Goal: Transaction & Acquisition: Book appointment/travel/reservation

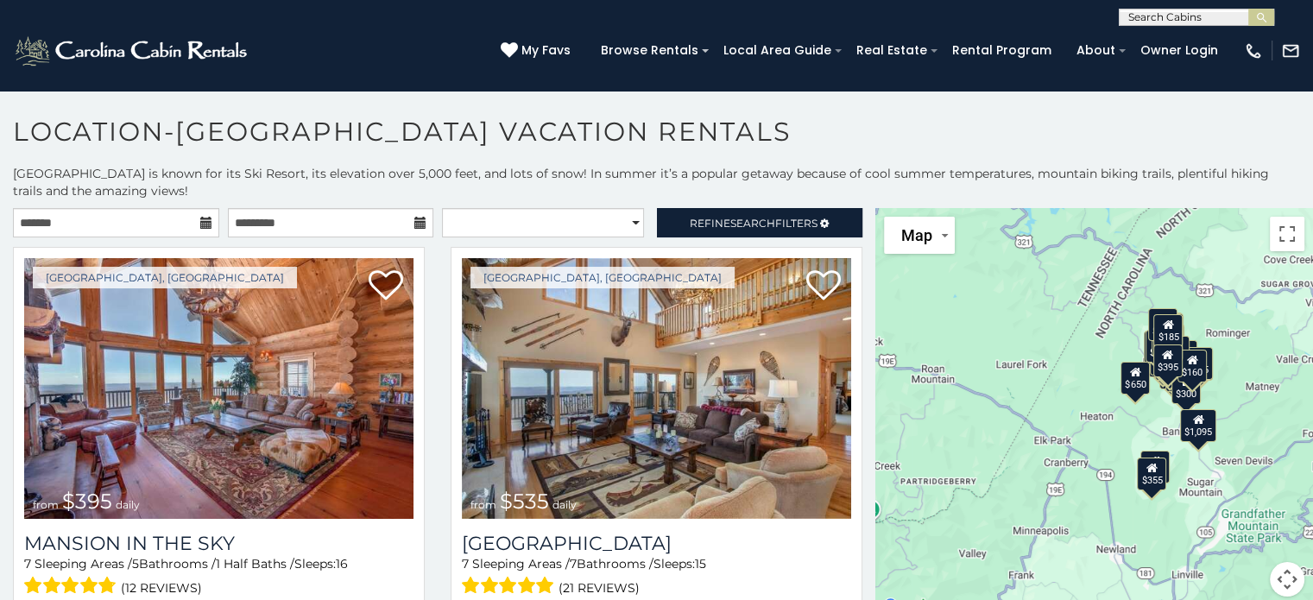
click at [200, 227] on icon at bounding box center [206, 223] width 12 height 12
click at [94, 224] on input "text" at bounding box center [116, 222] width 206 height 29
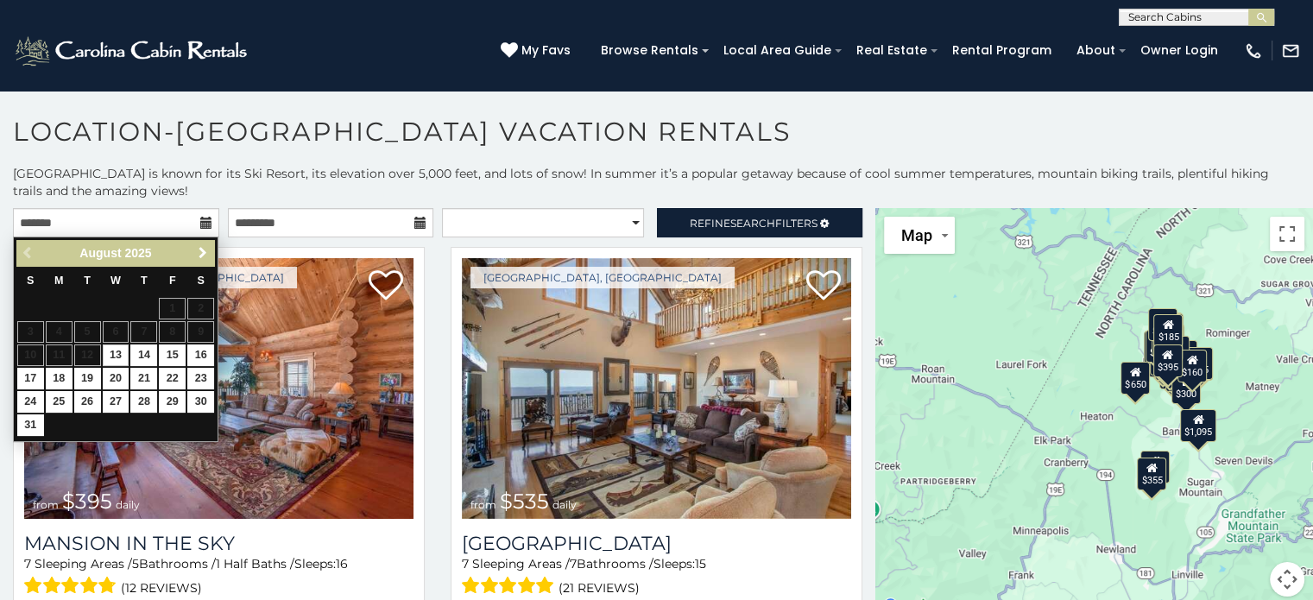
click at [203, 252] on span "Next" at bounding box center [203, 253] width 14 height 14
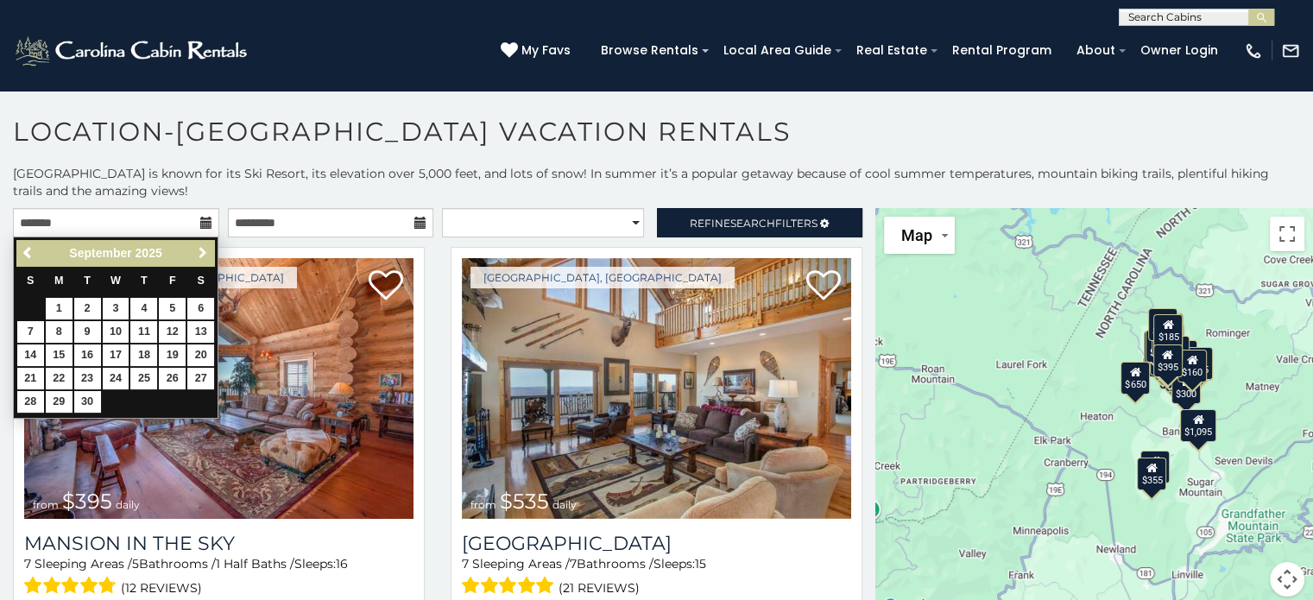
click at [203, 252] on span "Next" at bounding box center [203, 253] width 14 height 14
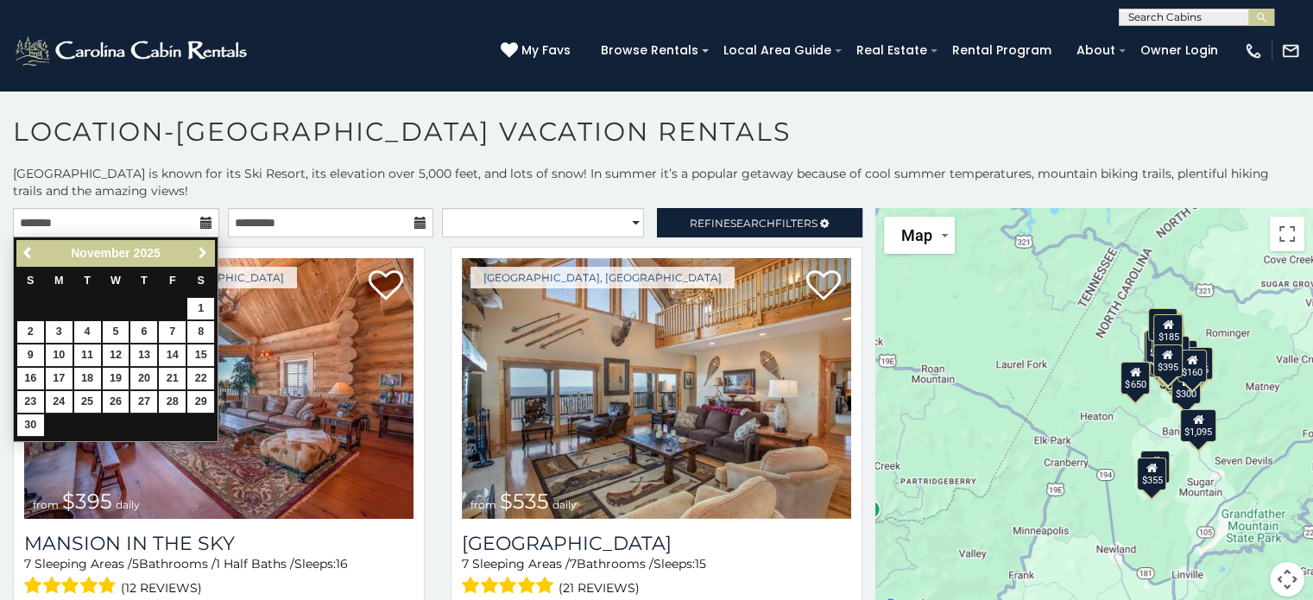
click at [203, 252] on span "Next" at bounding box center [203, 253] width 14 height 14
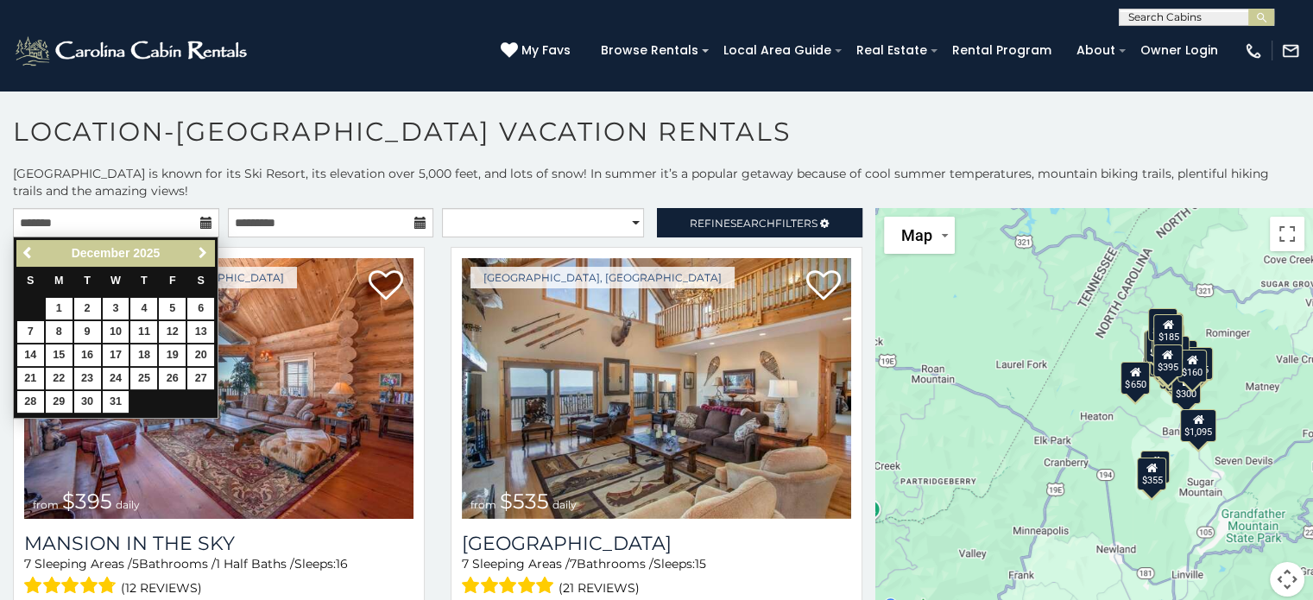
click at [203, 252] on span "Next" at bounding box center [203, 253] width 14 height 14
click at [32, 249] on span "Previous" at bounding box center [29, 253] width 14 height 14
click at [118, 398] on link "28" at bounding box center [116, 402] width 27 height 22
type input "**********"
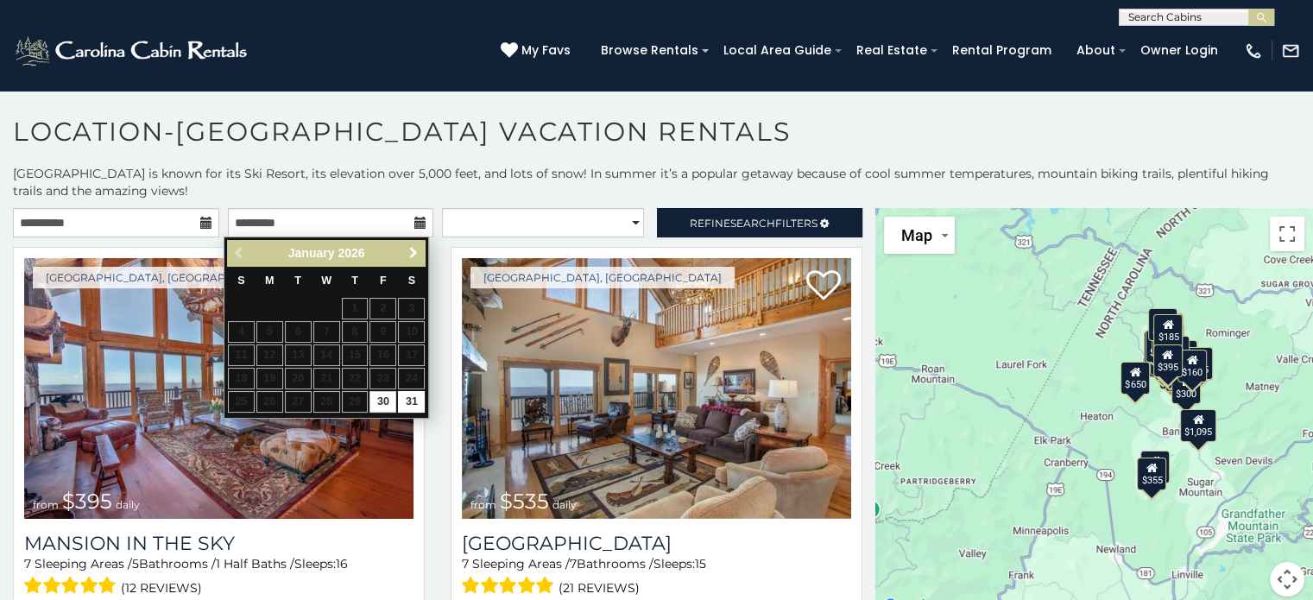
click at [413, 248] on span "Next" at bounding box center [414, 253] width 14 height 14
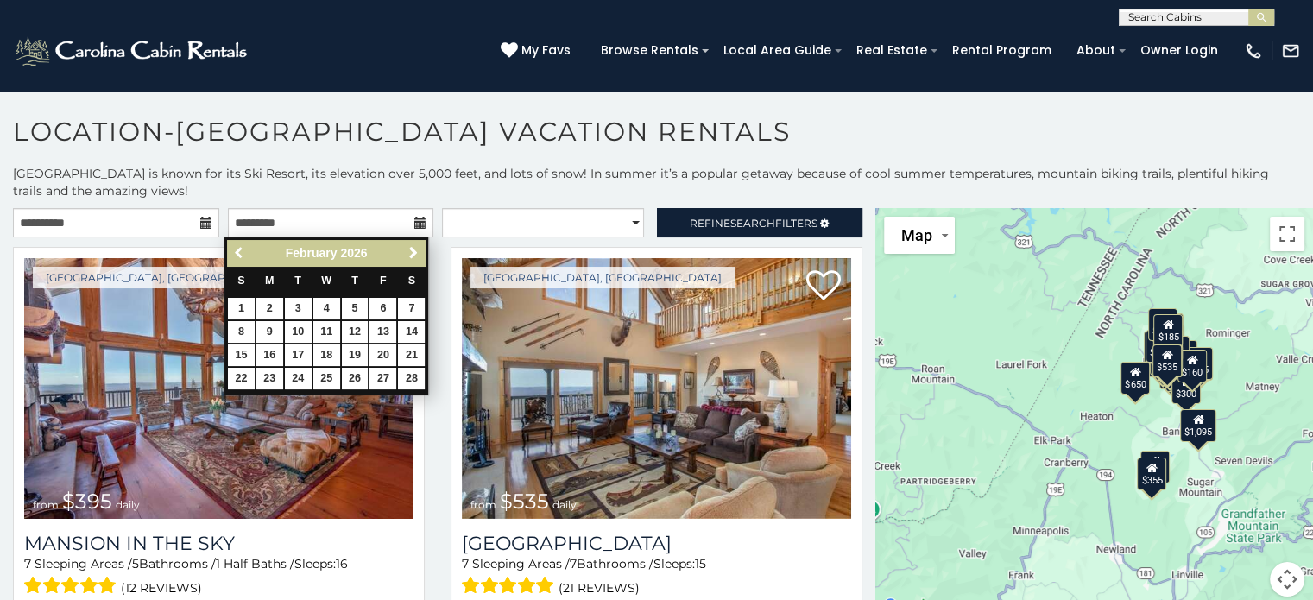
click at [236, 249] on span "Previous" at bounding box center [240, 253] width 14 height 14
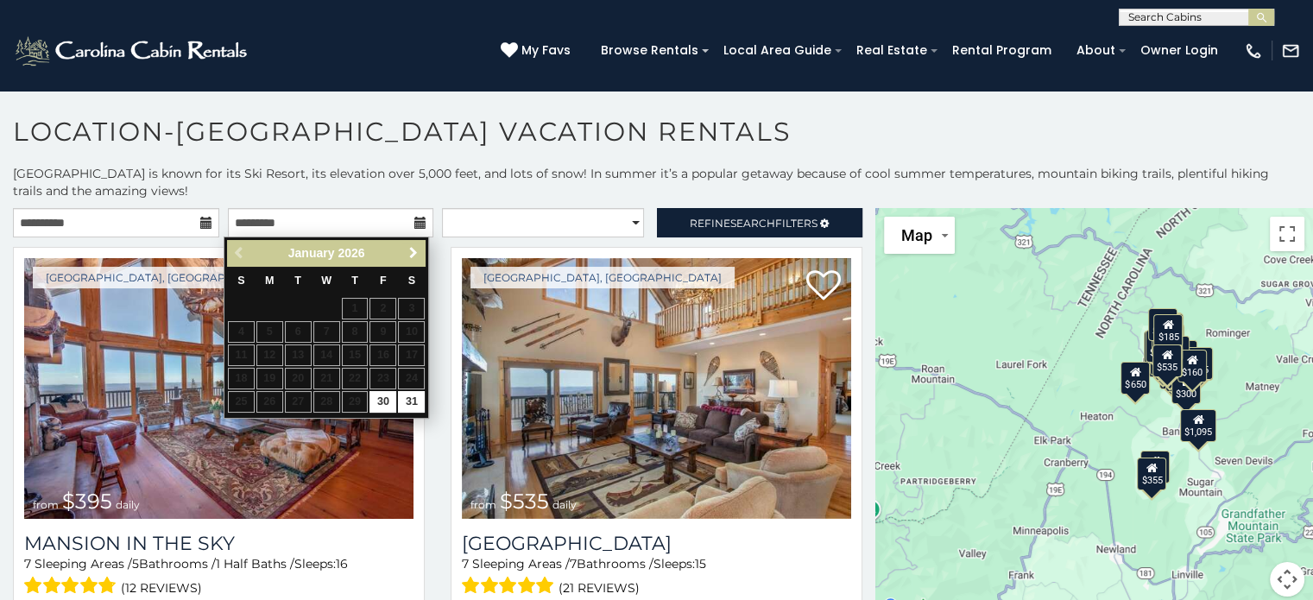
click at [409, 255] on span "Next" at bounding box center [414, 253] width 14 height 14
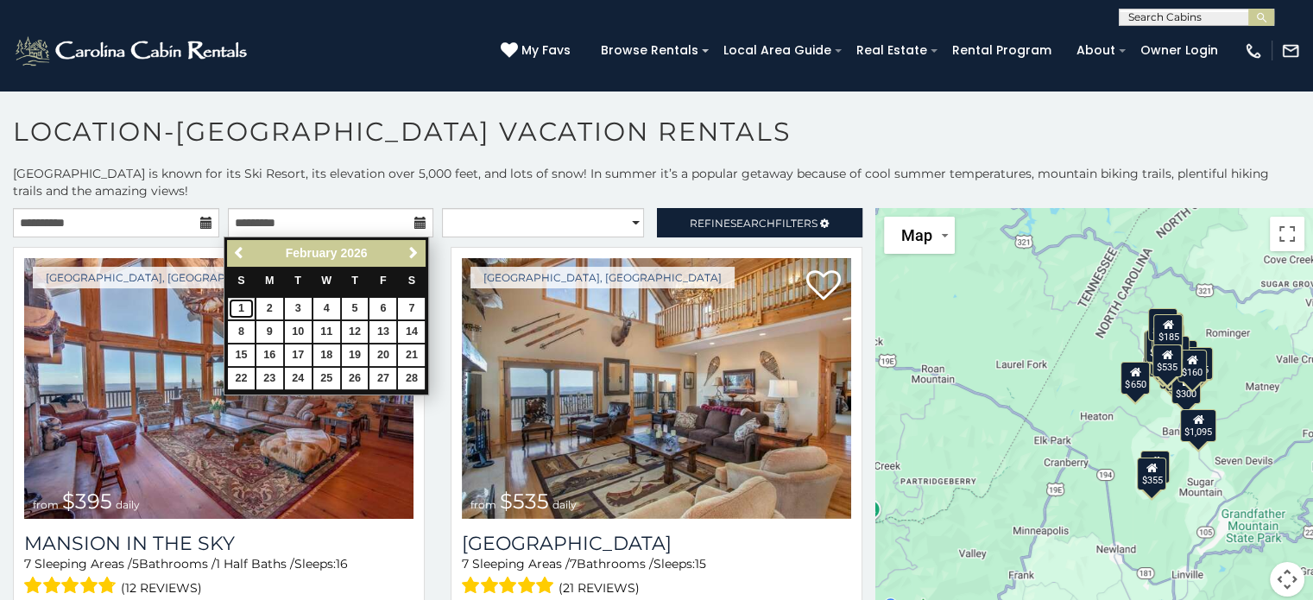
click at [246, 306] on link "1" at bounding box center [241, 309] width 27 height 22
type input "**********"
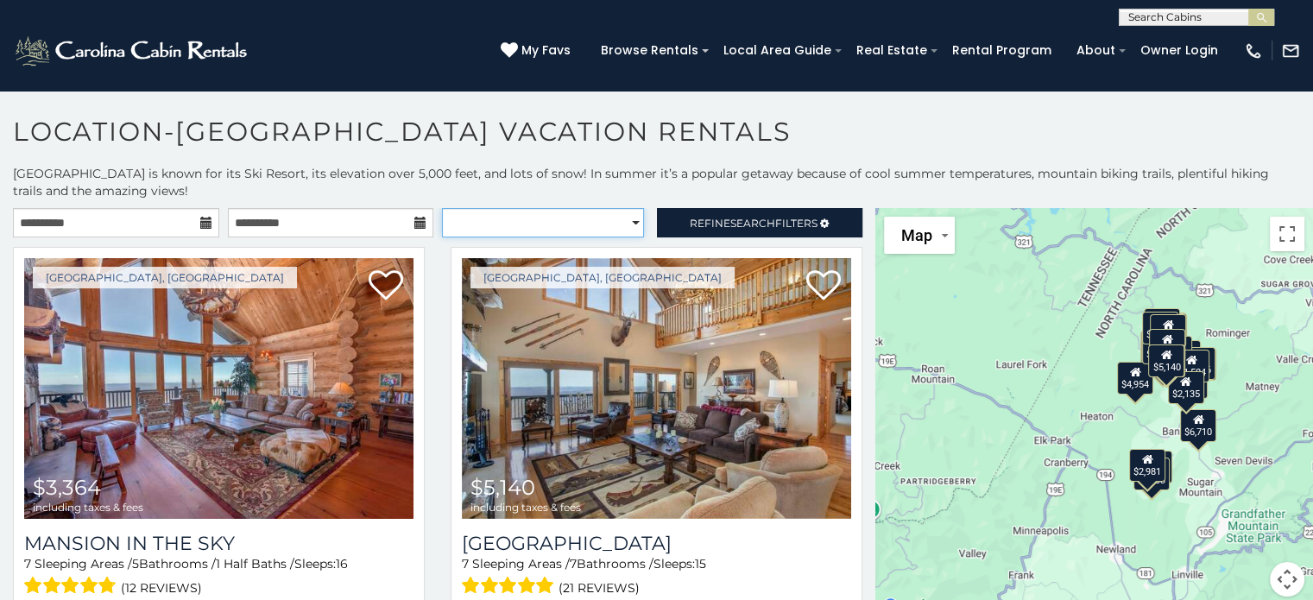
click at [628, 224] on select "**********" at bounding box center [543, 222] width 202 height 29
click at [513, 188] on p "Beech Mountain is known for its Ski Resort, its elevation over 5,000 feet, and …" at bounding box center [656, 182] width 1313 height 35
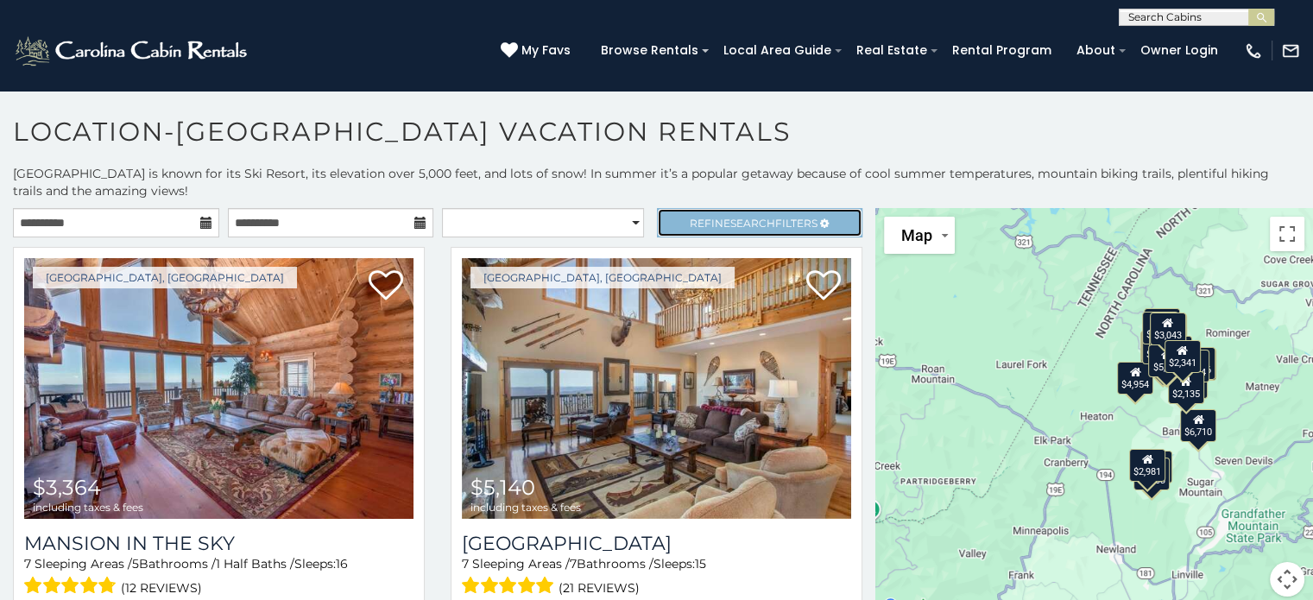
click at [829, 221] on link "Refine Search Filters" at bounding box center [760, 222] width 206 height 29
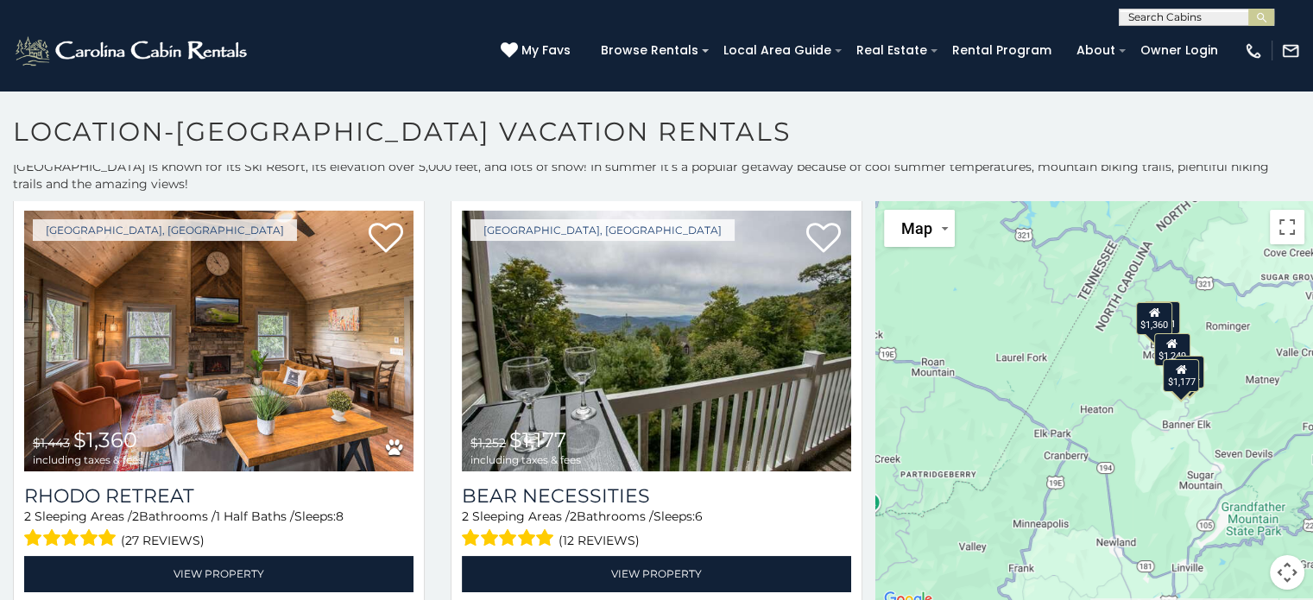
scroll to position [950, 0]
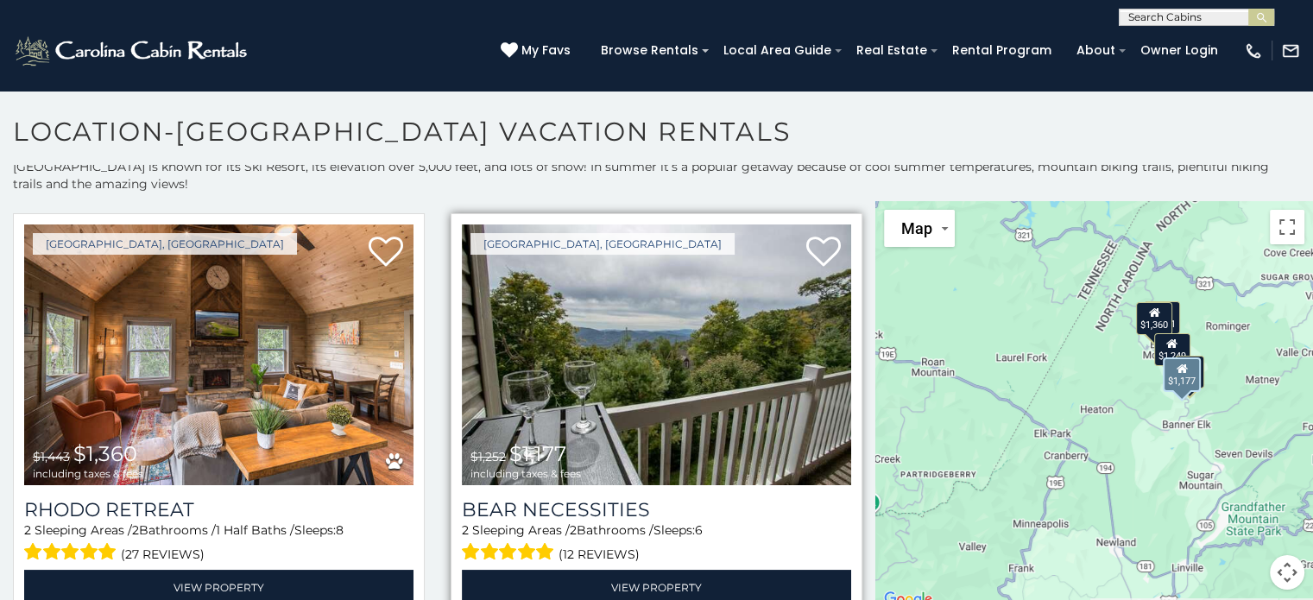
click at [718, 338] on img at bounding box center [656, 354] width 389 height 261
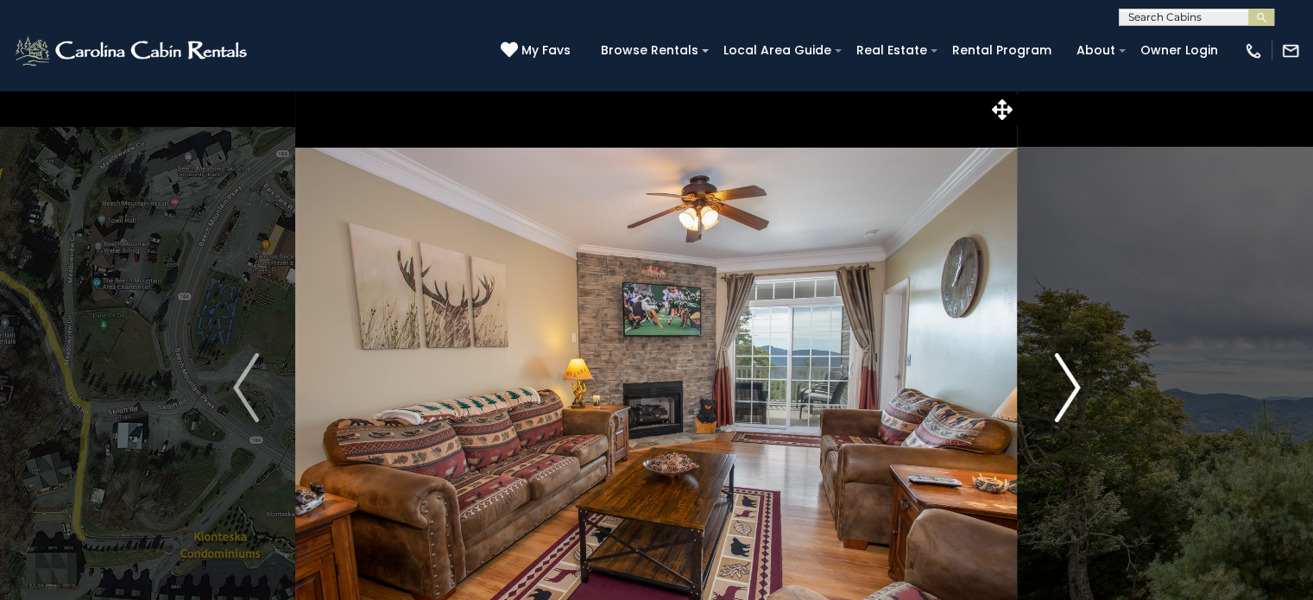
click at [1068, 386] on img "Next" at bounding box center [1067, 387] width 26 height 69
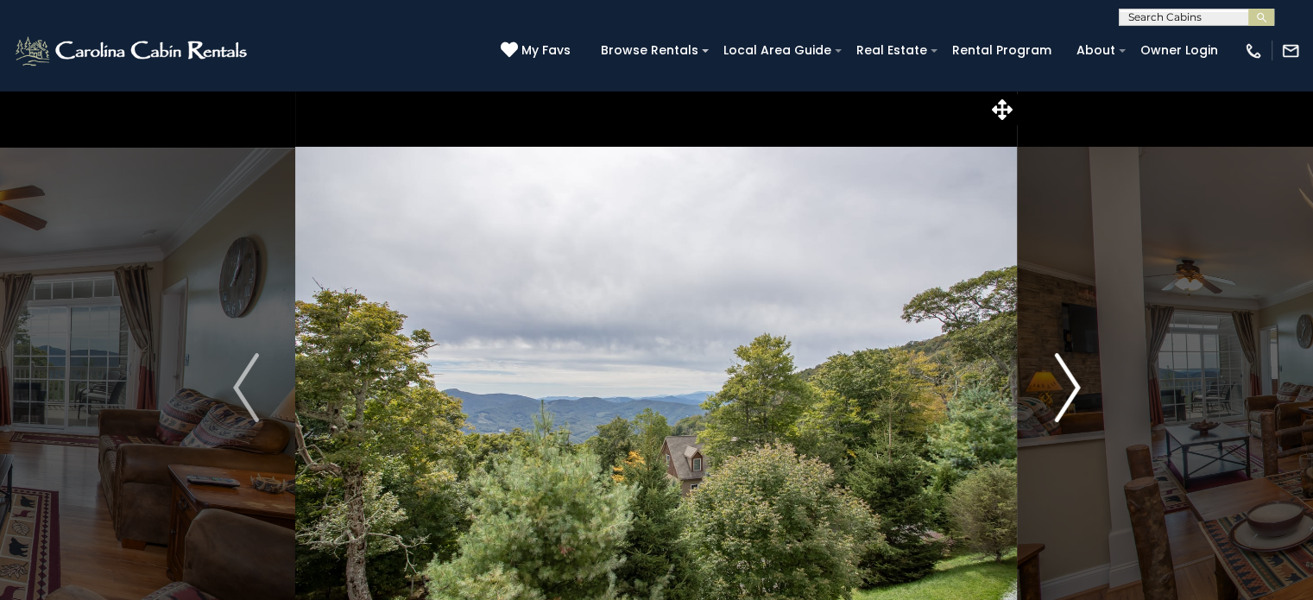
click at [1068, 386] on img "Next" at bounding box center [1067, 387] width 26 height 69
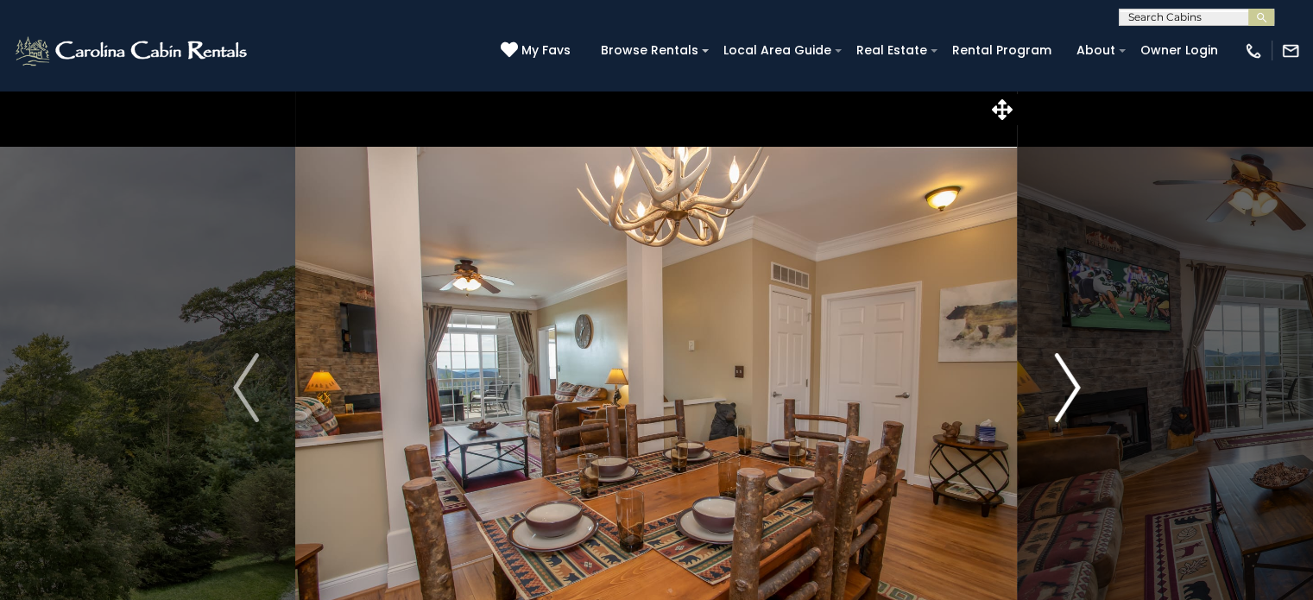
click at [1068, 386] on img "Next" at bounding box center [1067, 387] width 26 height 69
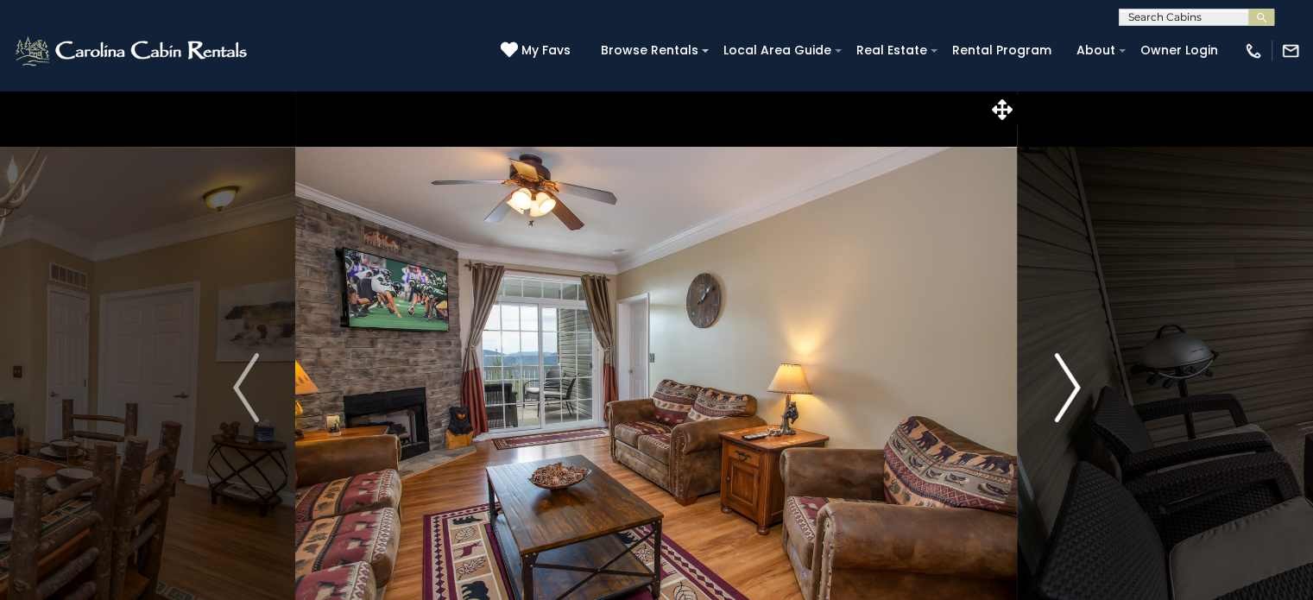
click at [1068, 386] on img "Next" at bounding box center [1067, 387] width 26 height 69
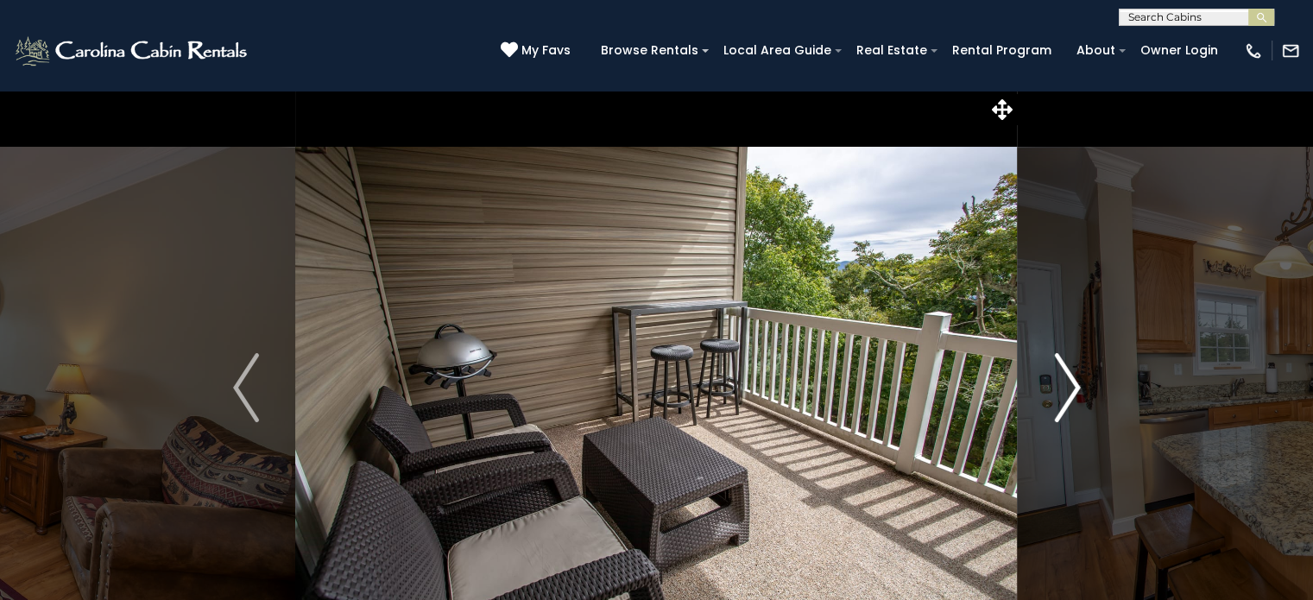
click at [1068, 386] on img "Next" at bounding box center [1067, 387] width 26 height 69
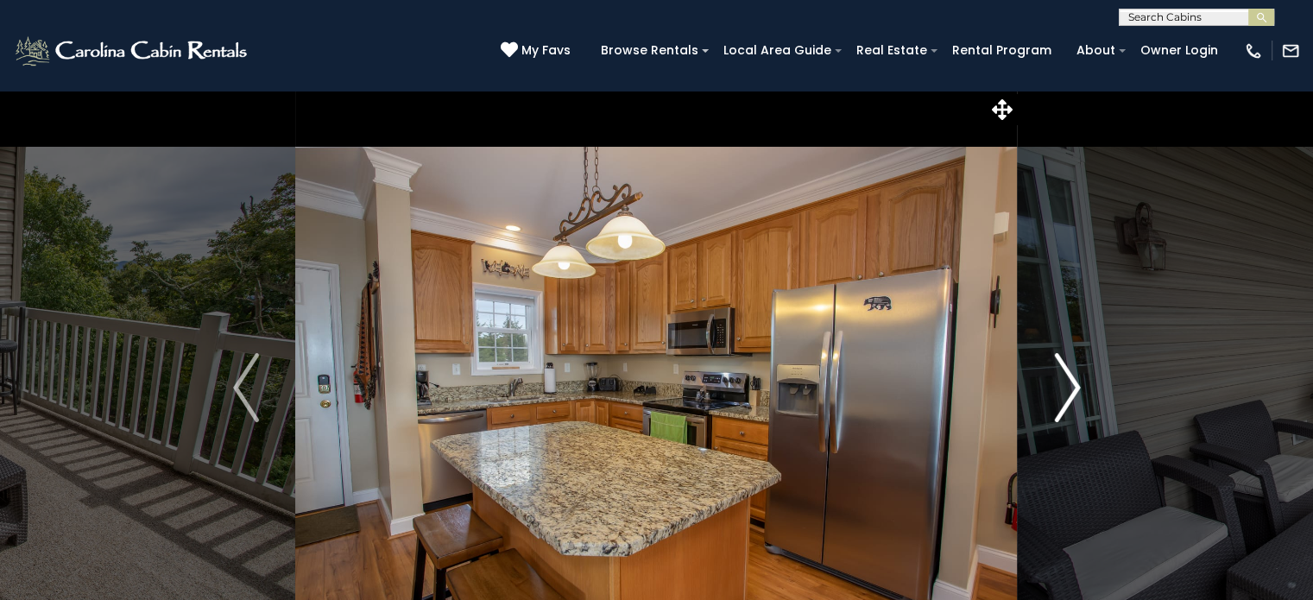
click at [1068, 386] on img "Next" at bounding box center [1067, 387] width 26 height 69
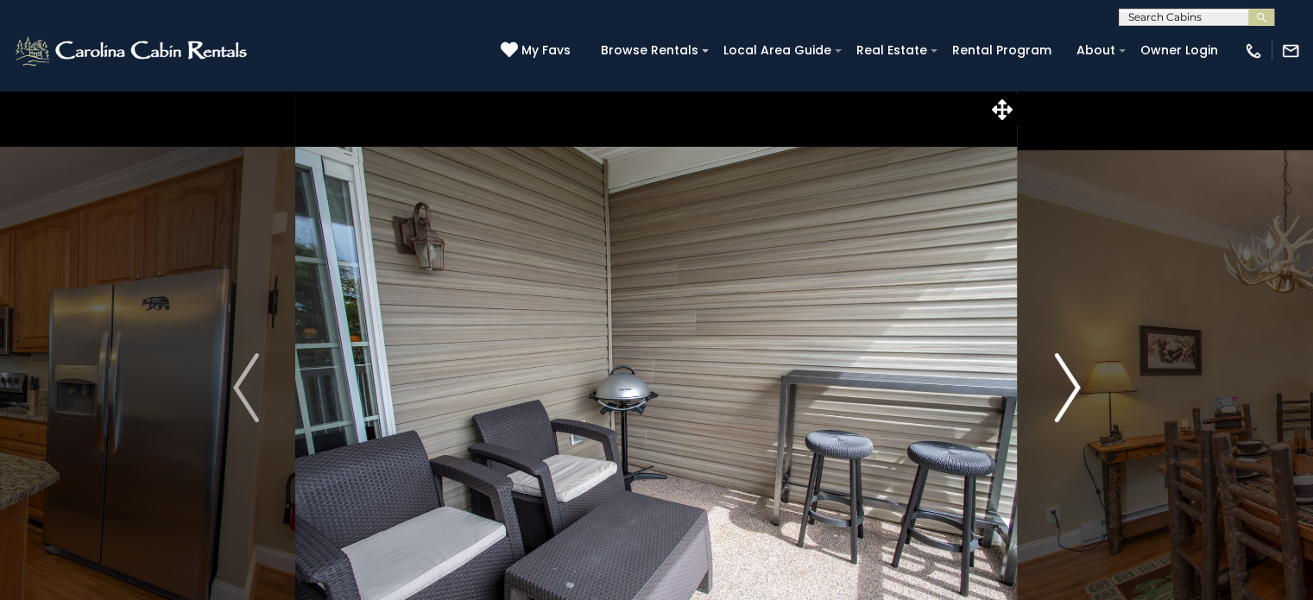
click at [1068, 386] on img "Next" at bounding box center [1067, 387] width 26 height 69
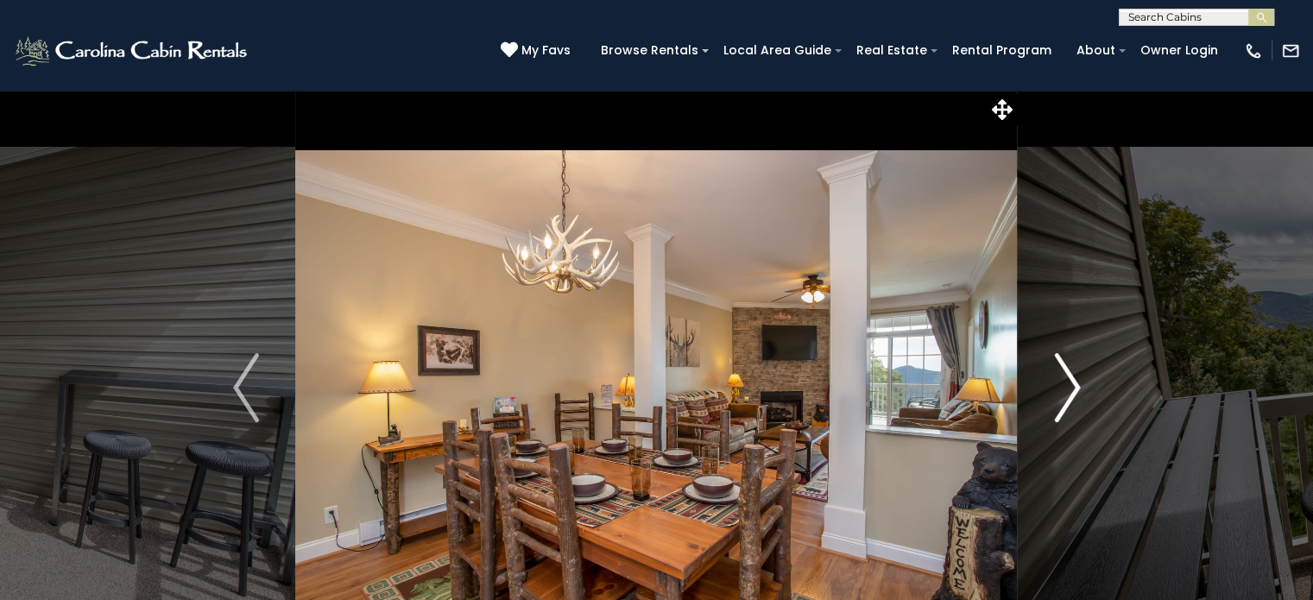
click at [1068, 386] on img "Next" at bounding box center [1067, 387] width 26 height 69
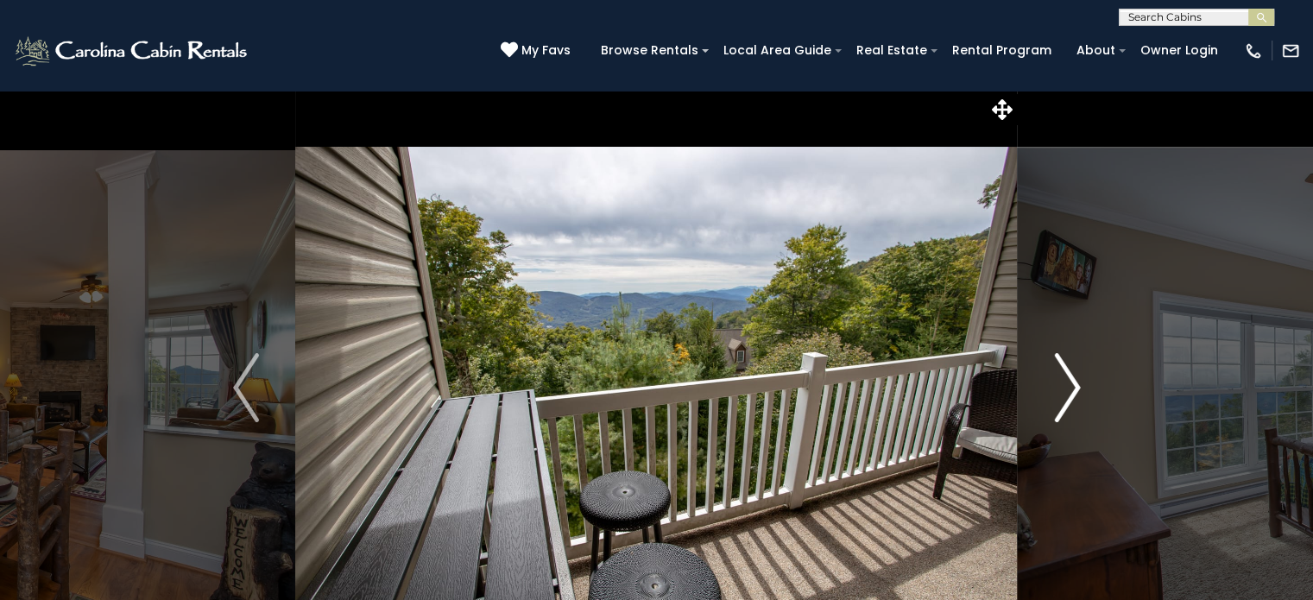
click at [1068, 386] on img "Next" at bounding box center [1067, 387] width 26 height 69
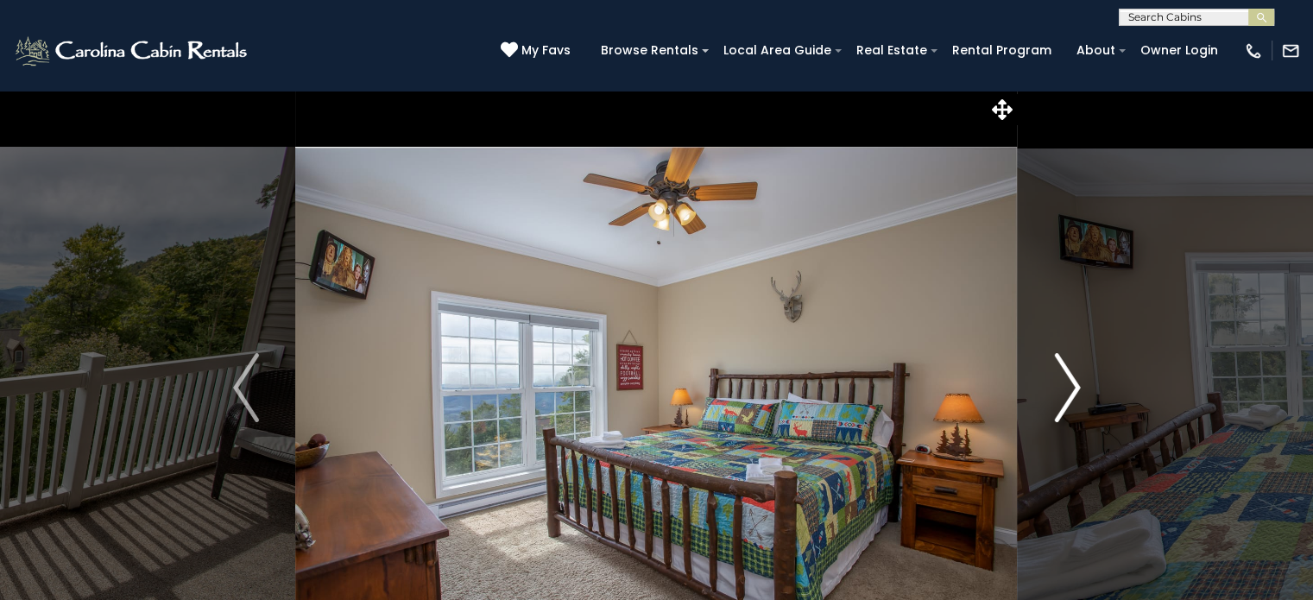
click at [1068, 386] on img "Next" at bounding box center [1067, 387] width 26 height 69
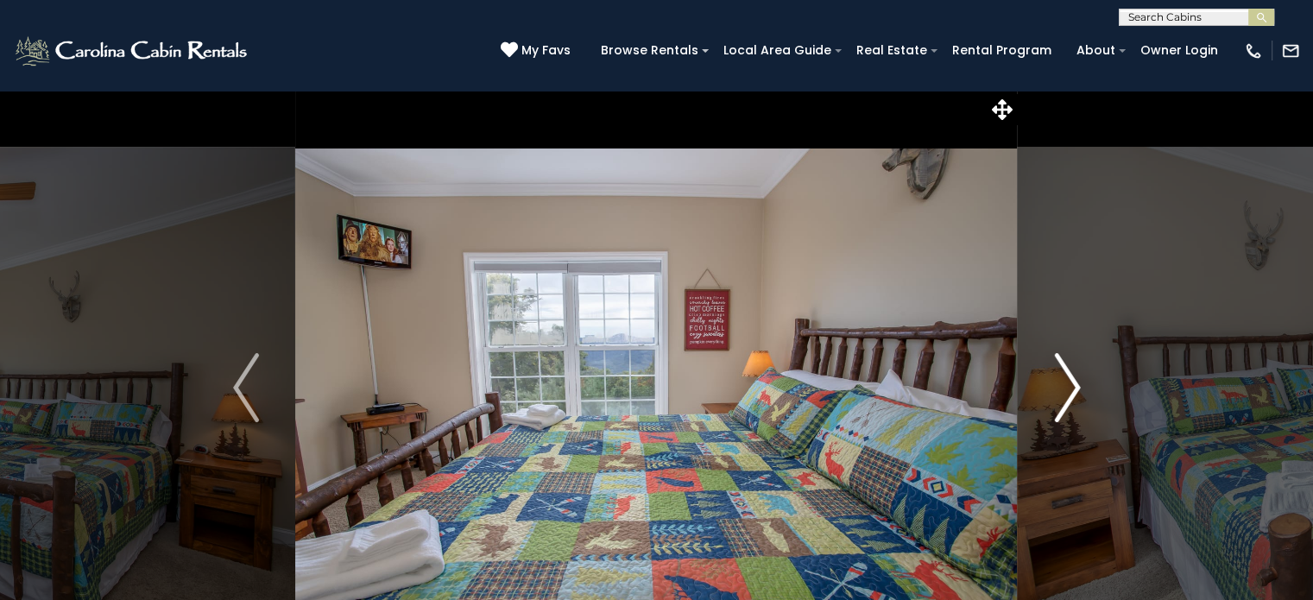
click at [1068, 386] on img "Next" at bounding box center [1067, 387] width 26 height 69
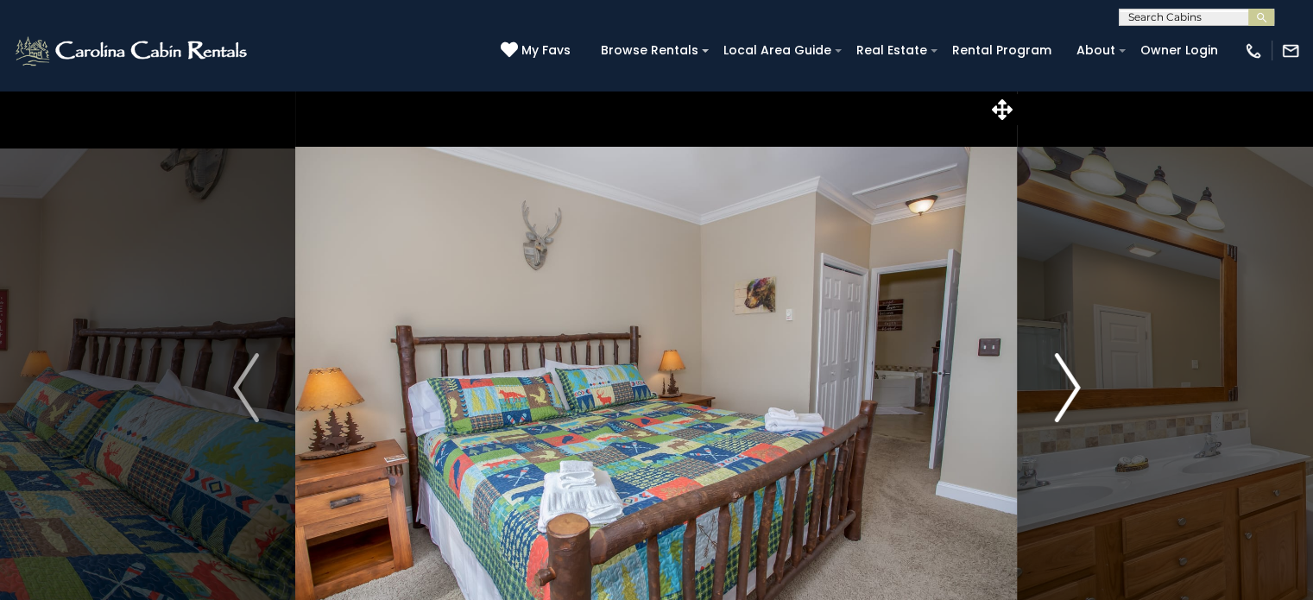
click at [1068, 386] on img "Next" at bounding box center [1067, 387] width 26 height 69
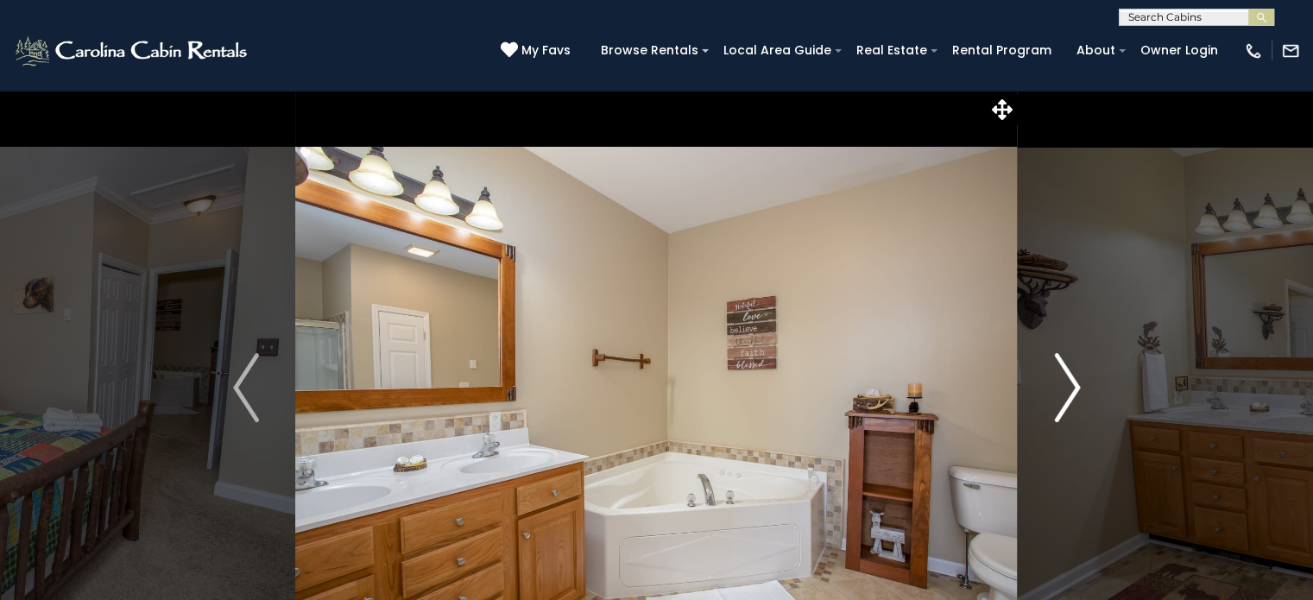
click at [1068, 386] on img "Next" at bounding box center [1067, 387] width 26 height 69
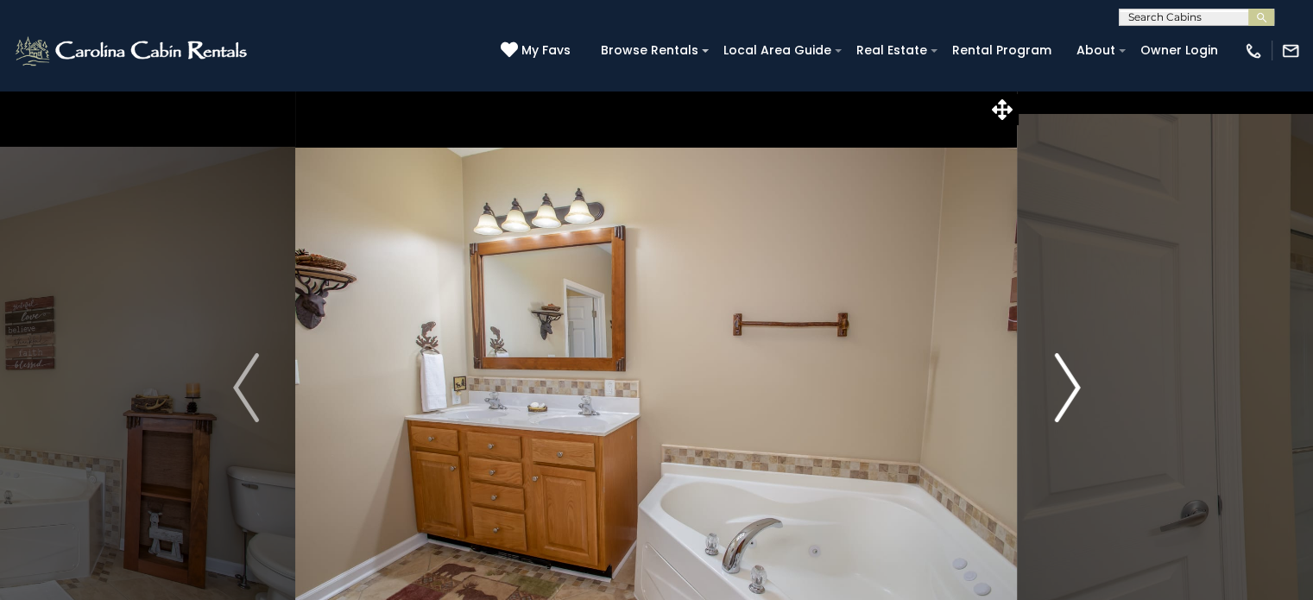
click at [1068, 386] on img "Next" at bounding box center [1067, 387] width 26 height 69
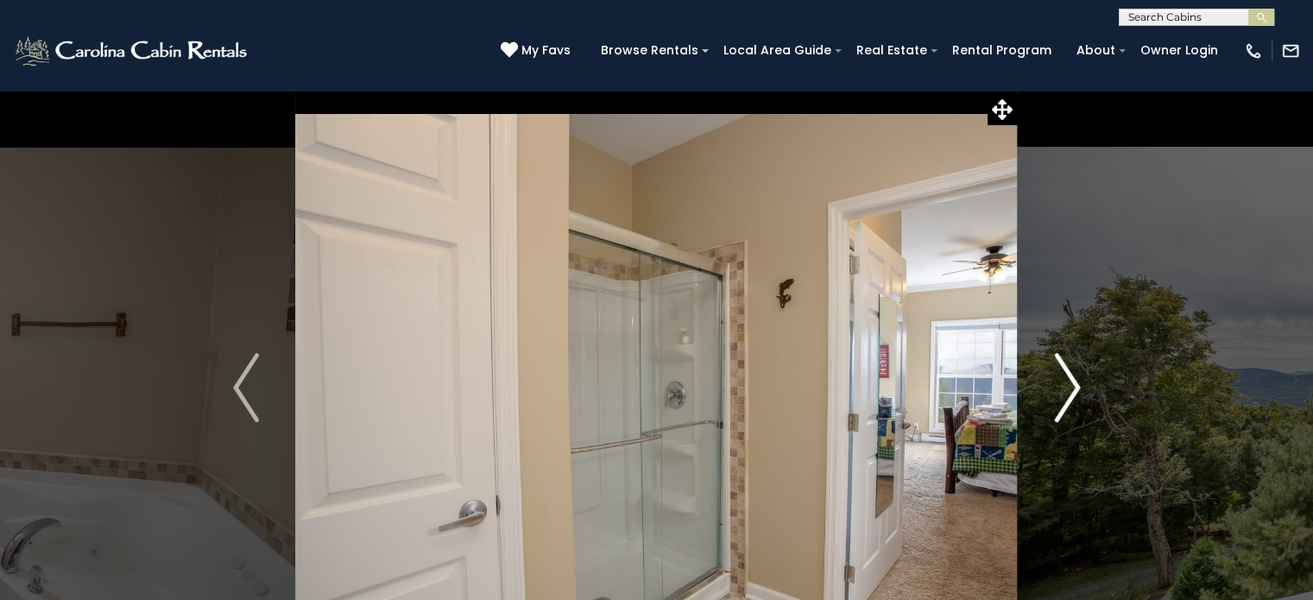
click at [1068, 386] on img "Next" at bounding box center [1067, 387] width 26 height 69
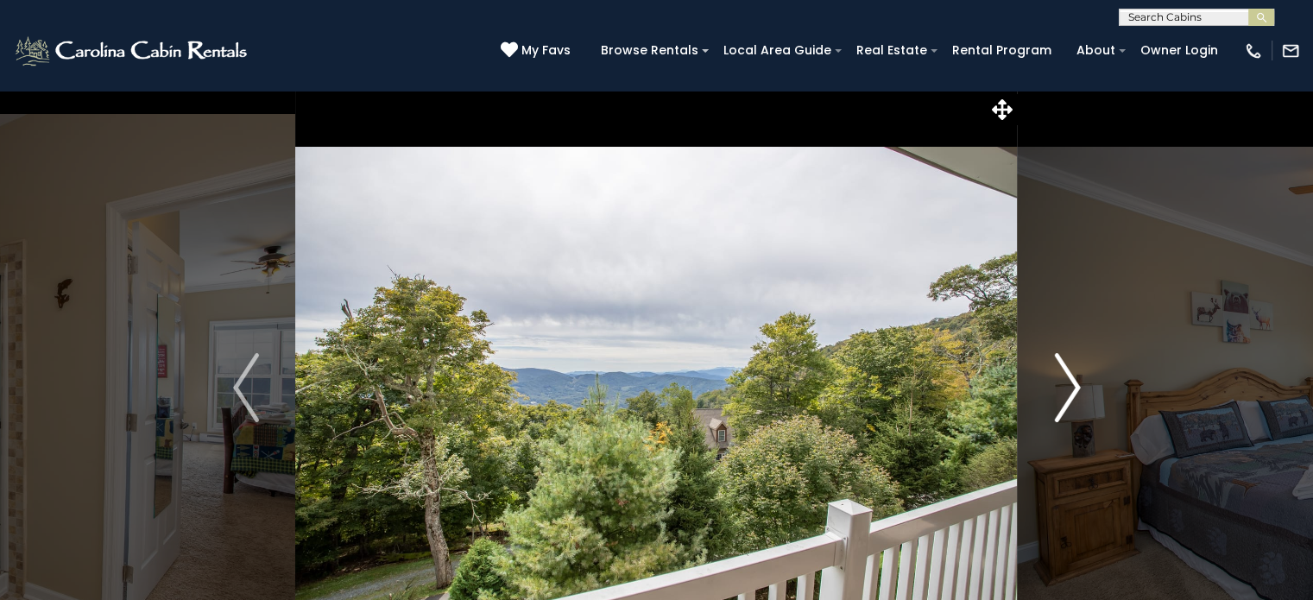
click at [1068, 386] on img "Next" at bounding box center [1067, 387] width 26 height 69
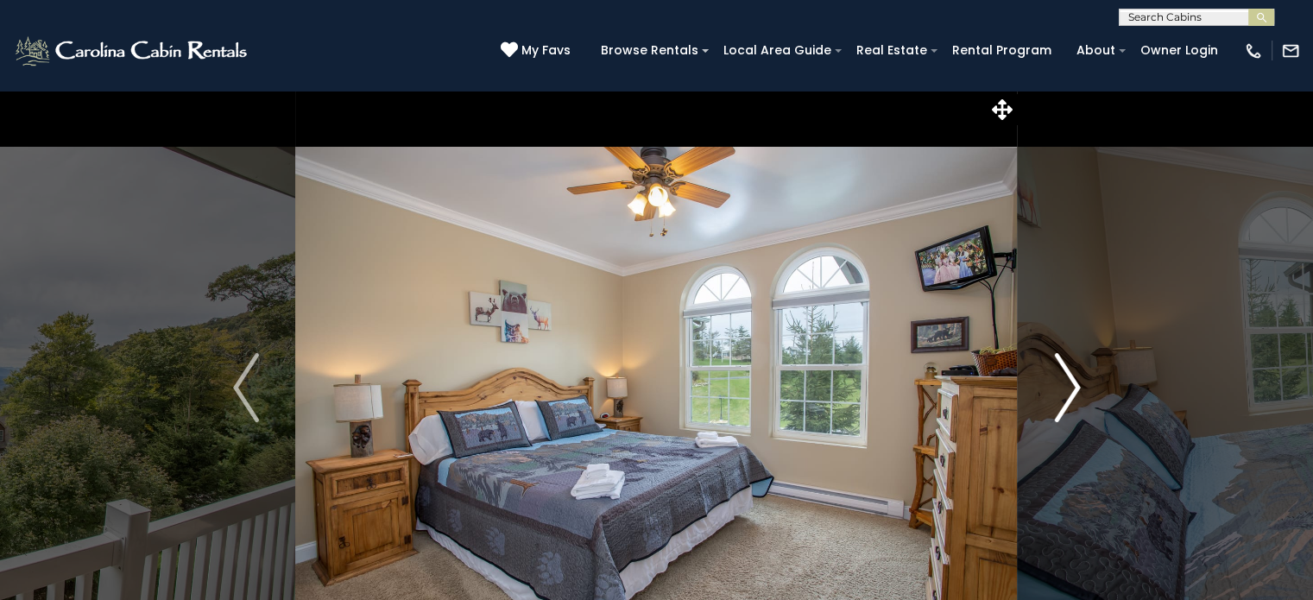
click at [1068, 386] on img "Next" at bounding box center [1067, 387] width 26 height 69
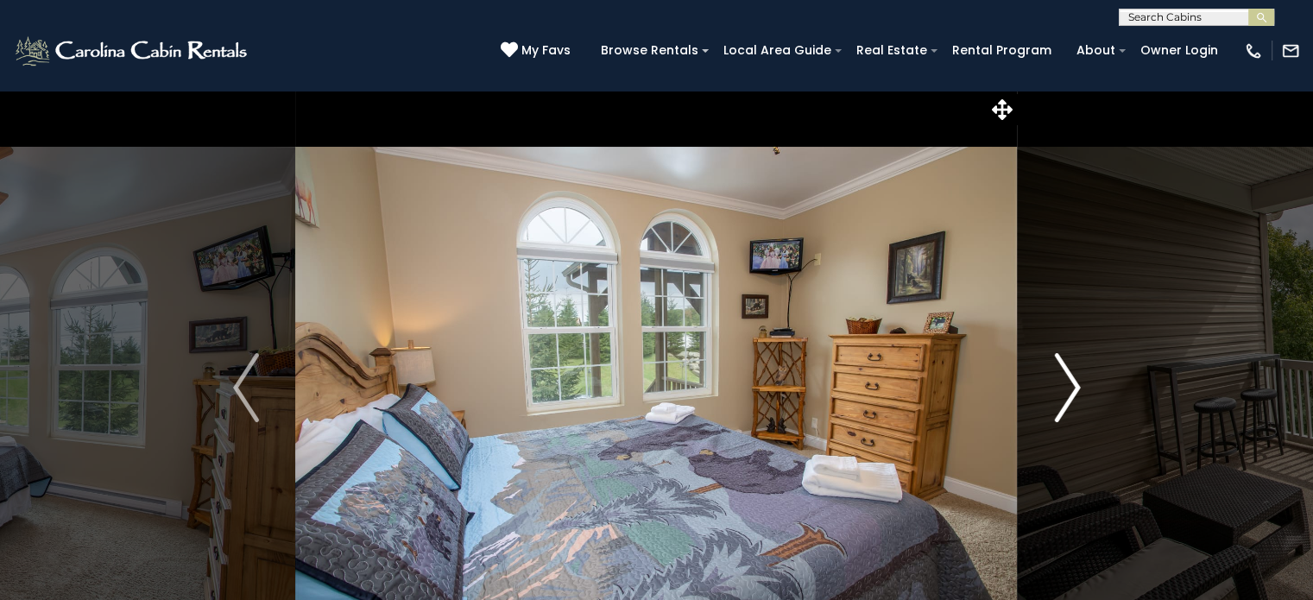
click at [1068, 386] on img "Next" at bounding box center [1067, 387] width 26 height 69
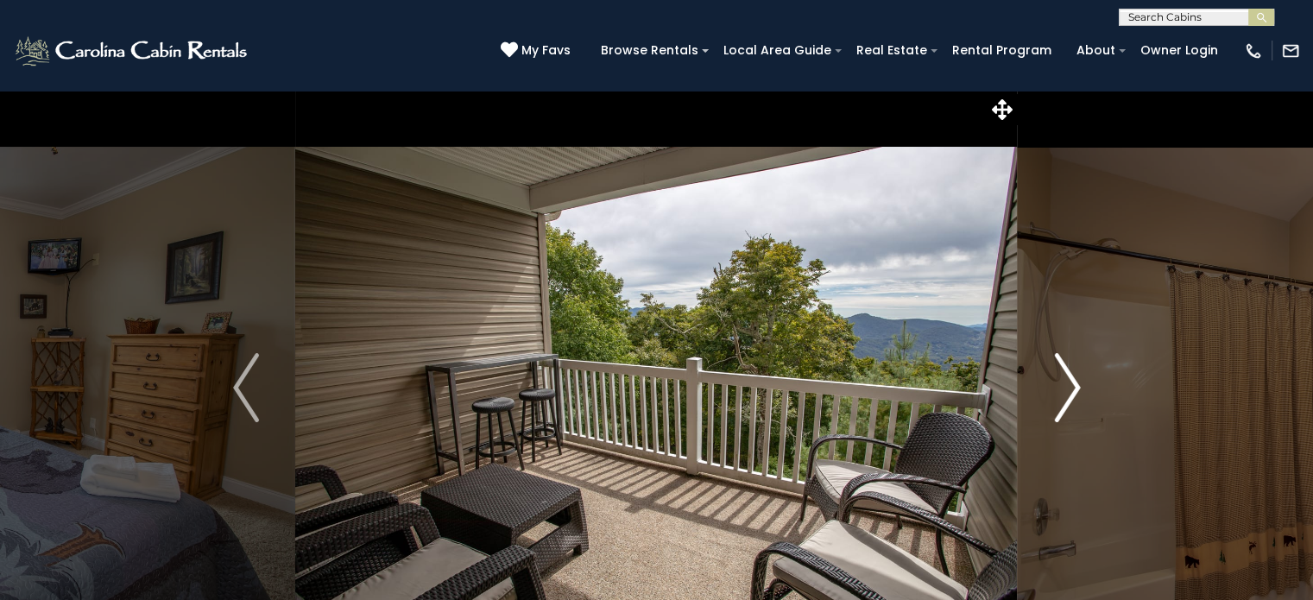
click at [1068, 386] on img "Next" at bounding box center [1067, 387] width 26 height 69
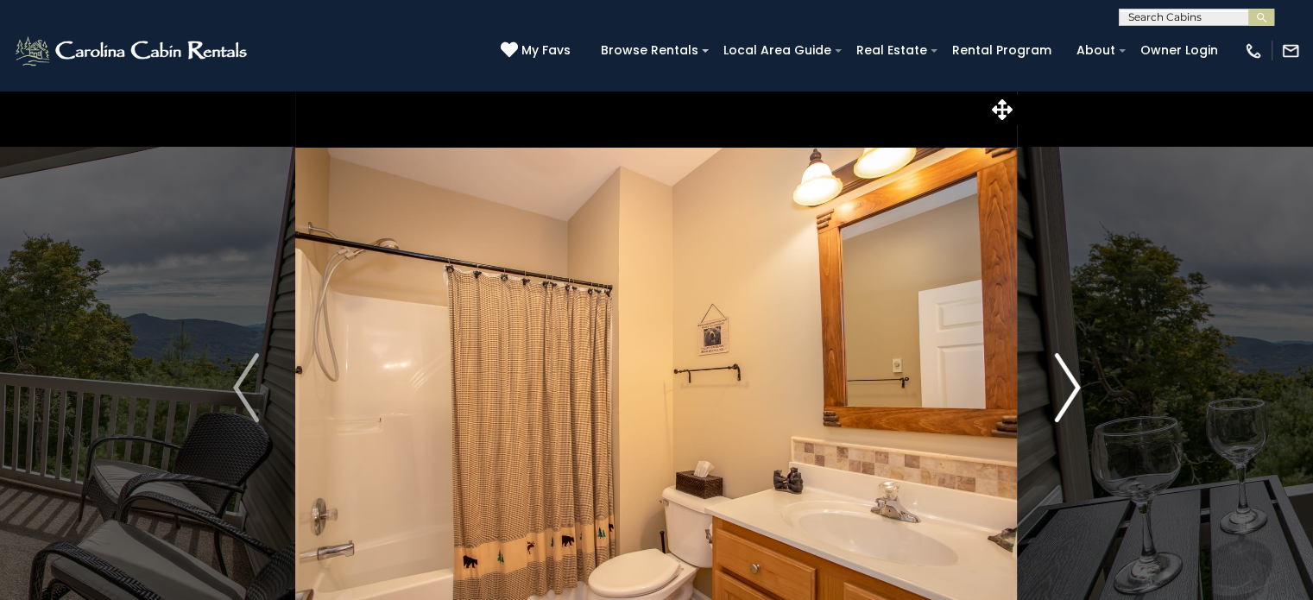
click at [1068, 386] on img "Next" at bounding box center [1067, 387] width 26 height 69
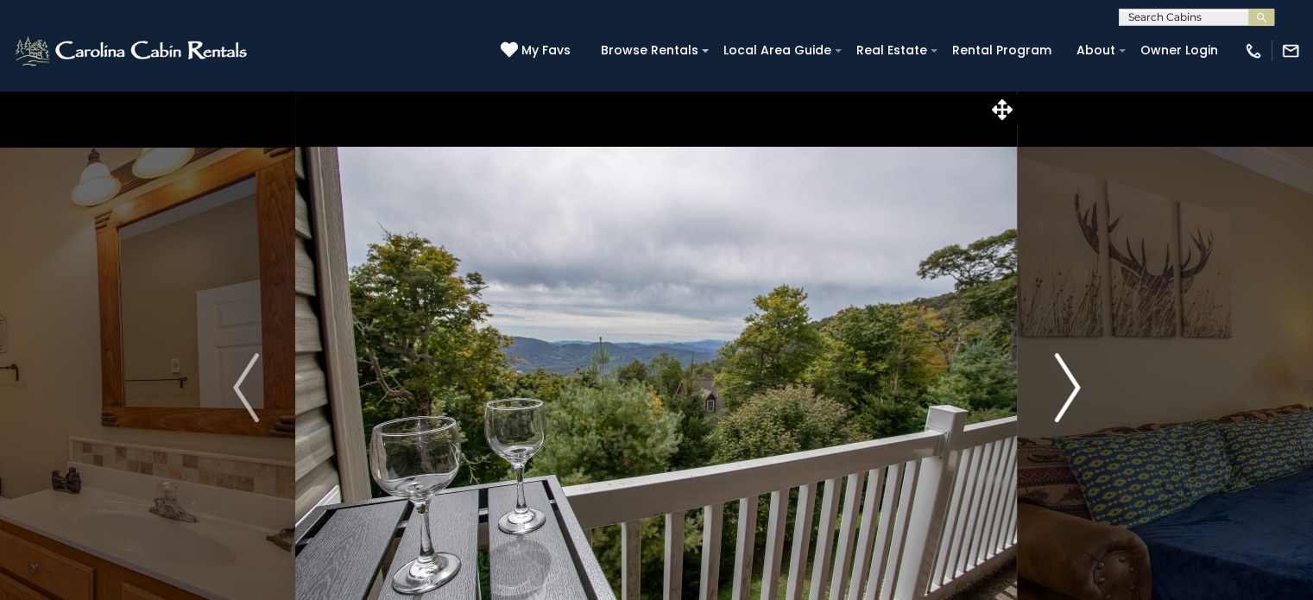
click at [1068, 386] on img "Next" at bounding box center [1067, 387] width 26 height 69
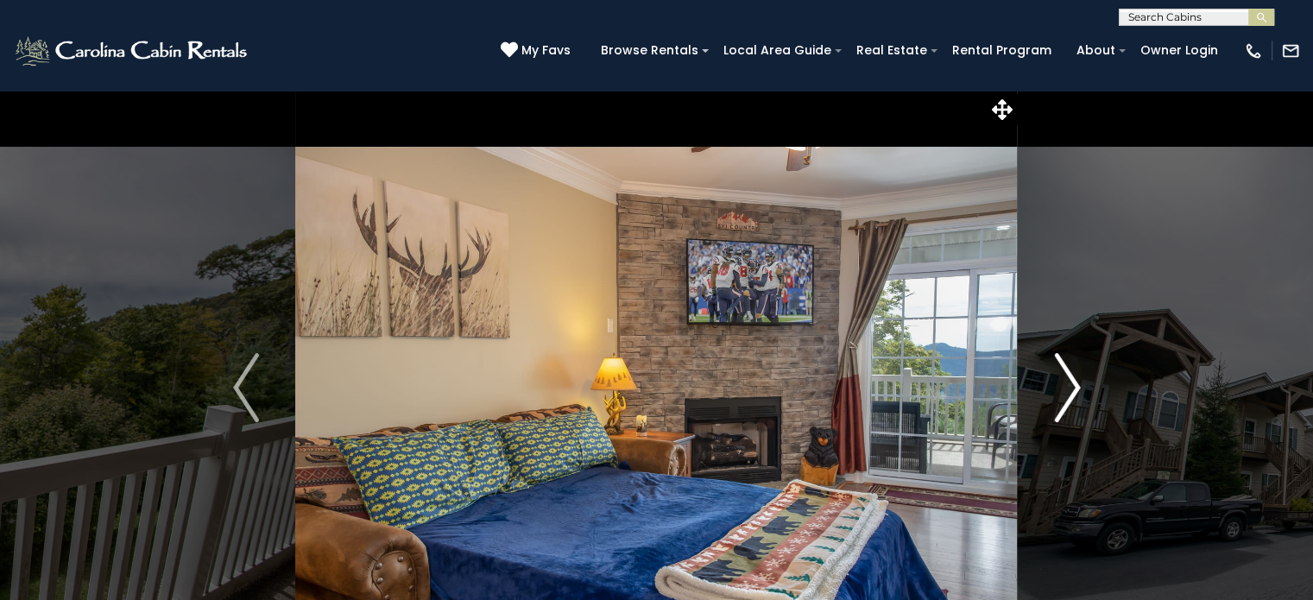
click at [1068, 386] on img "Next" at bounding box center [1067, 387] width 26 height 69
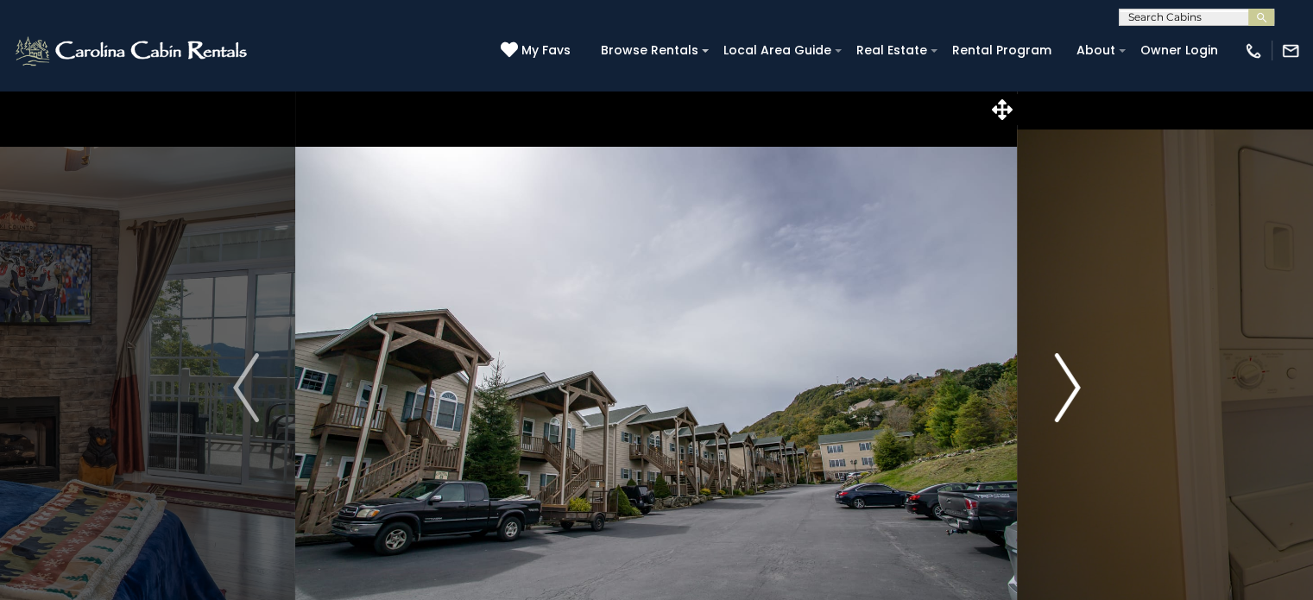
click at [1068, 386] on img "Next" at bounding box center [1067, 387] width 26 height 69
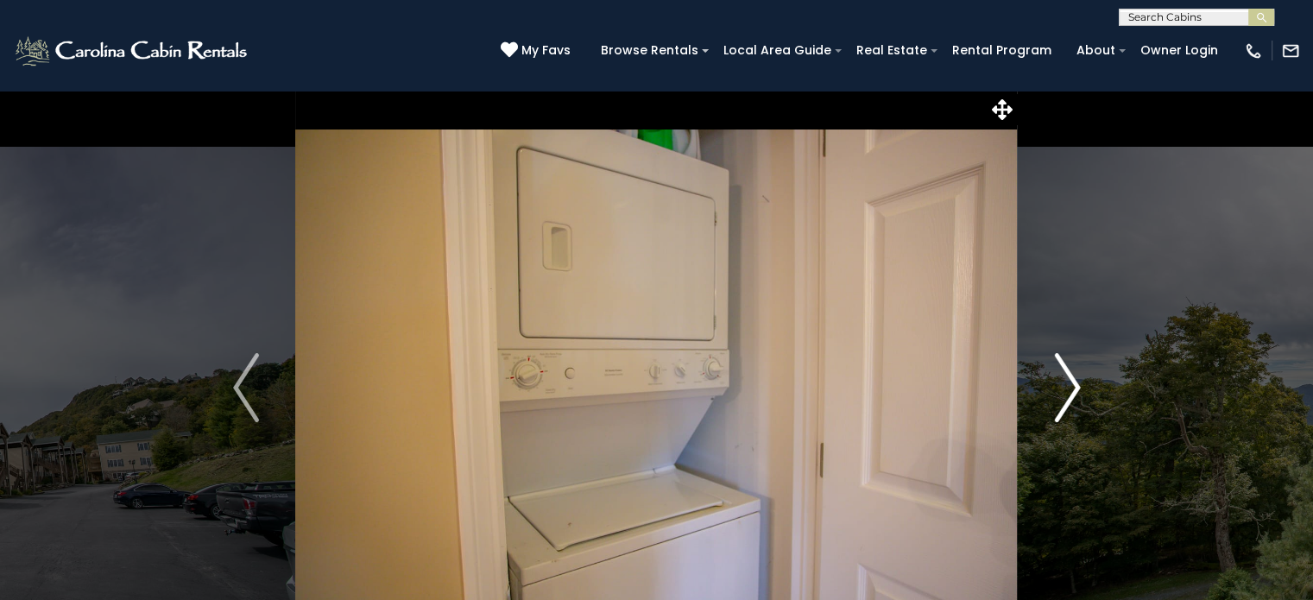
click at [1068, 386] on img "Next" at bounding box center [1067, 387] width 26 height 69
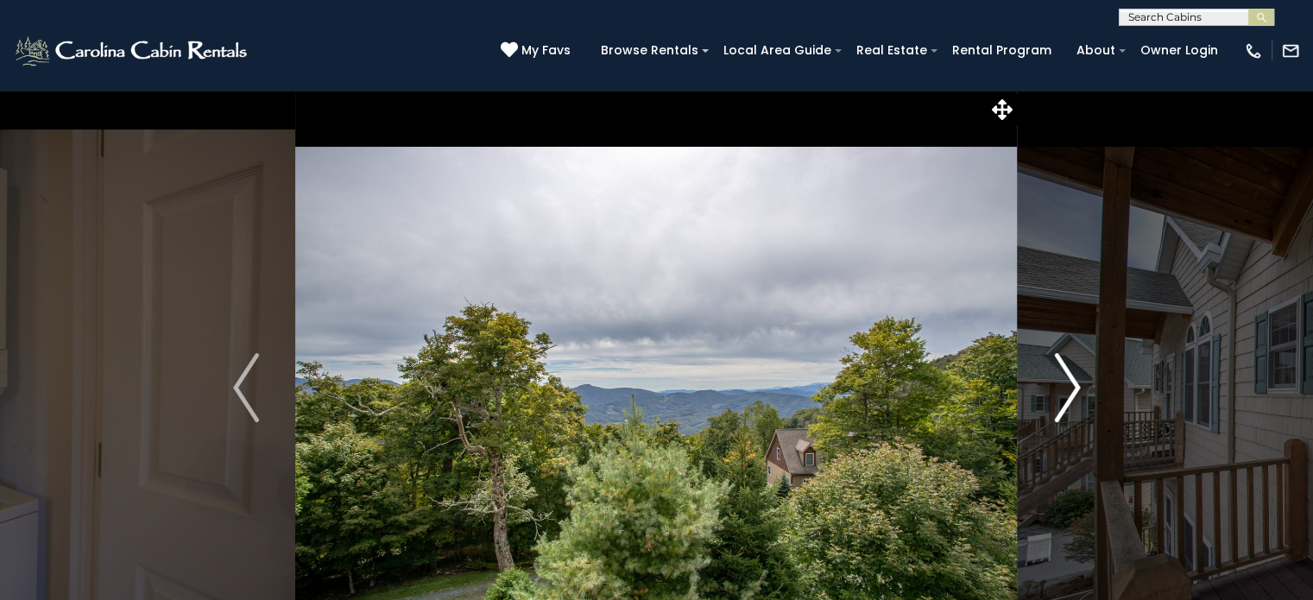
click at [1068, 386] on img "Next" at bounding box center [1067, 387] width 26 height 69
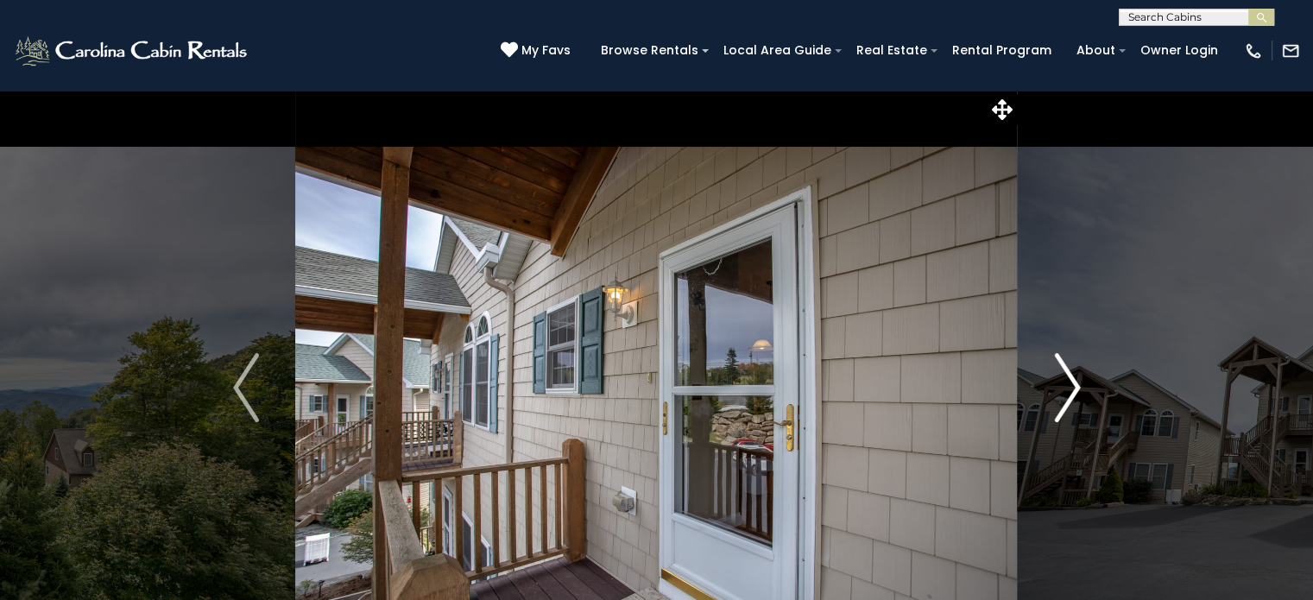
click at [1068, 386] on img "Next" at bounding box center [1067, 387] width 26 height 69
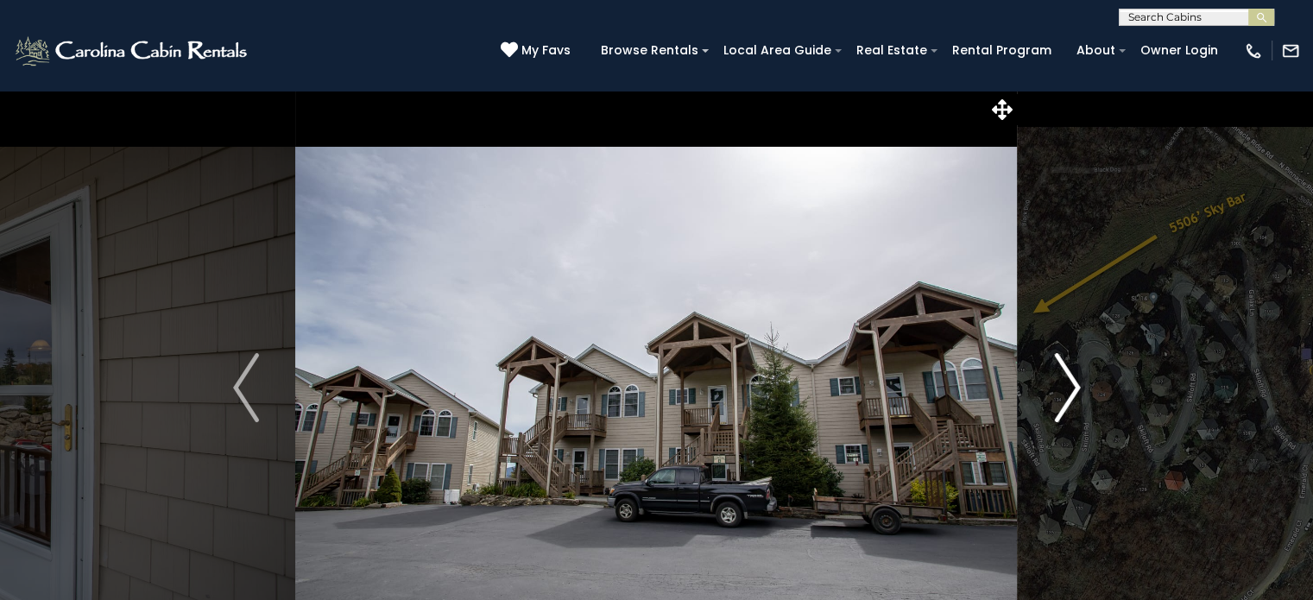
click at [1068, 386] on img "Next" at bounding box center [1067, 387] width 26 height 69
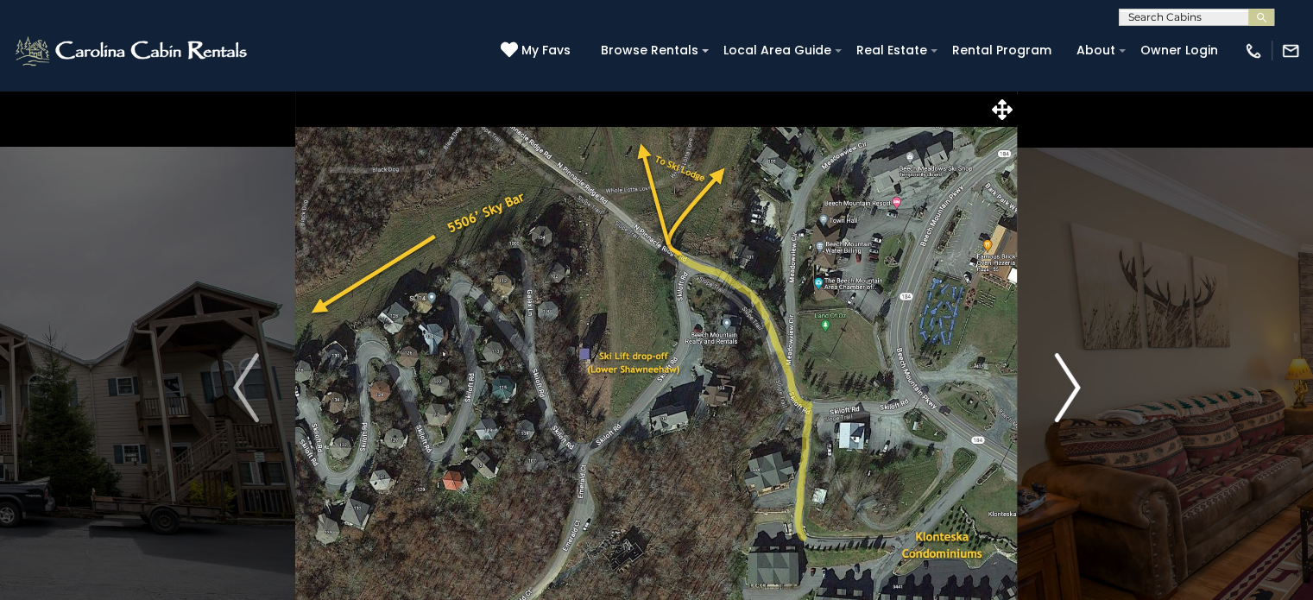
click at [1068, 386] on img "Next" at bounding box center [1067, 387] width 26 height 69
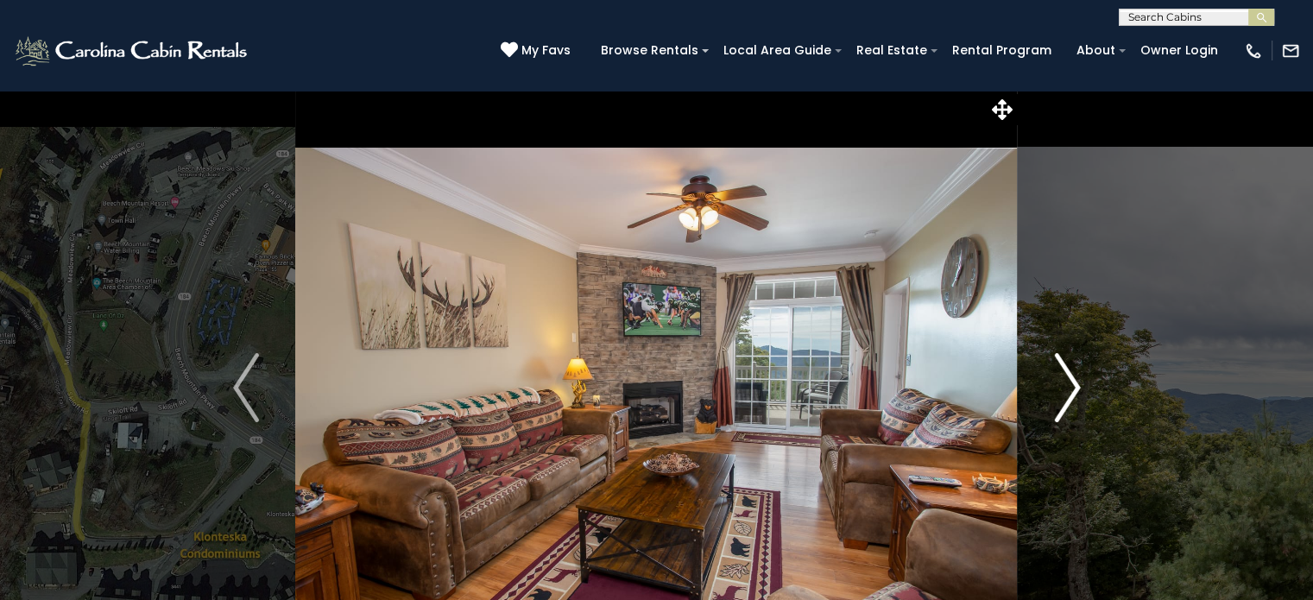
click at [1068, 386] on img "Next" at bounding box center [1067, 387] width 26 height 69
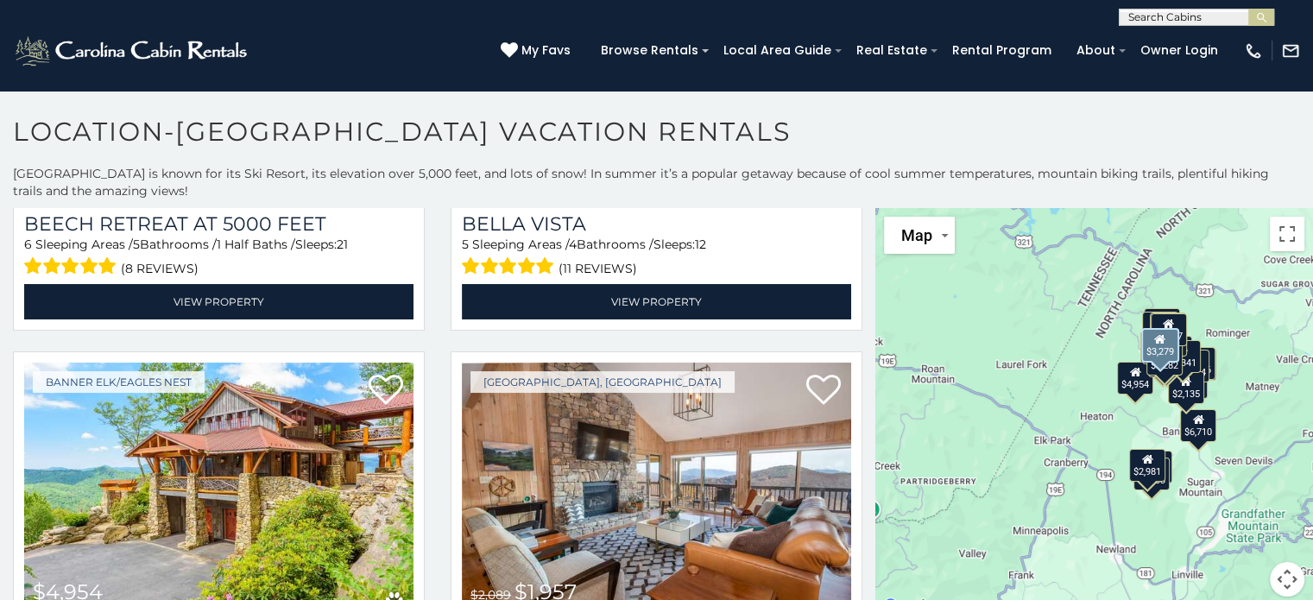
scroll to position [1985, 0]
